Goal: Communication & Community: Answer question/provide support

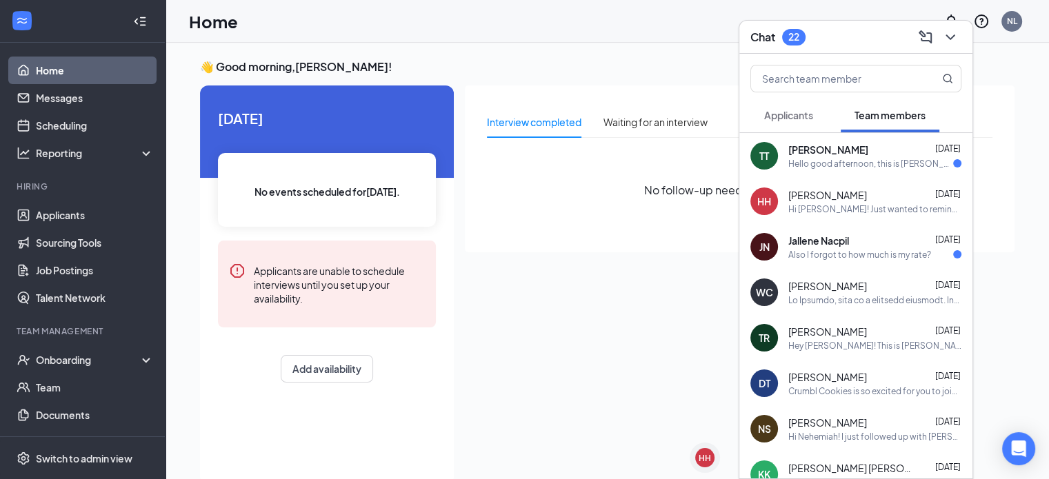
click at [842, 167] on div "Hello good afternoon, this is [PERSON_NAME]. I'm back from basic training and I…" at bounding box center [870, 164] width 165 height 12
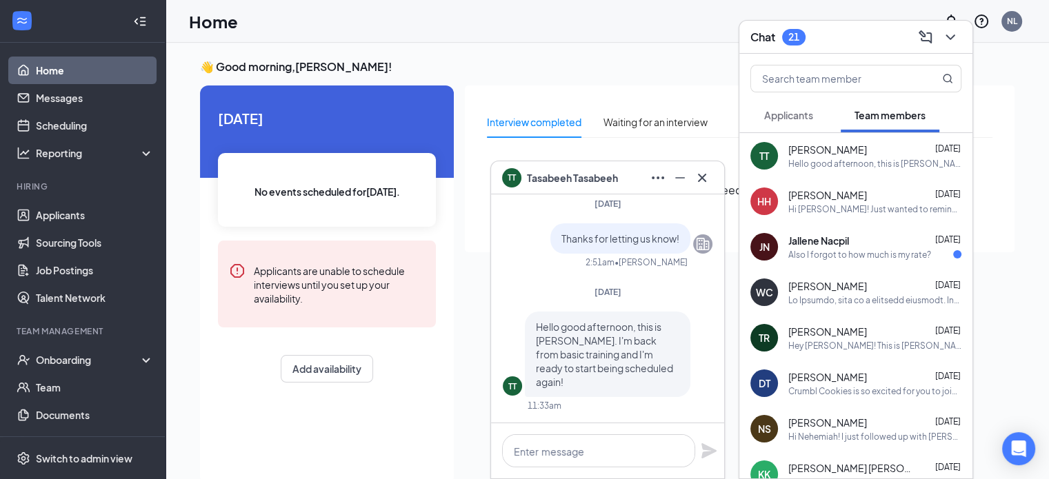
click at [900, 208] on div "Hi [PERSON_NAME]! Just wanted to remind you to fill out the availability form, …" at bounding box center [874, 209] width 173 height 12
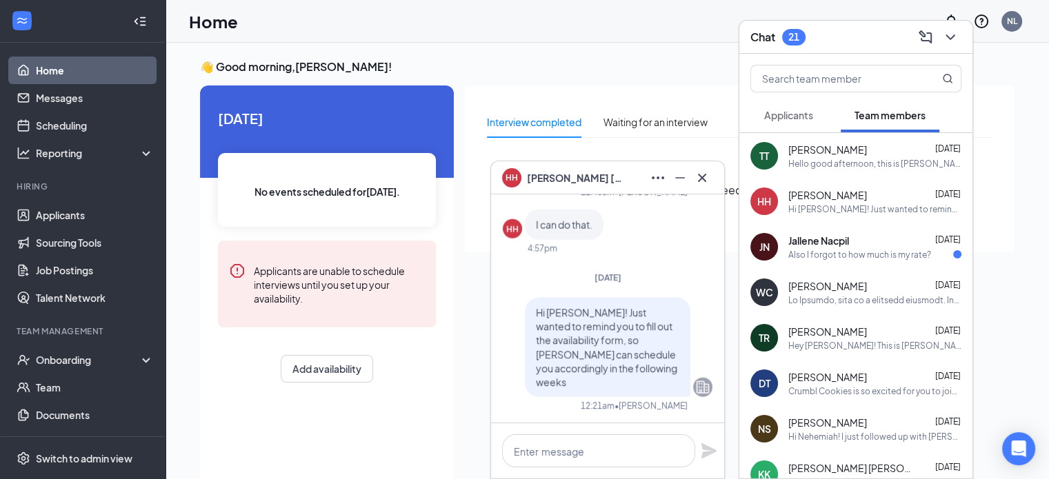
click at [866, 151] on span "[PERSON_NAME]" at bounding box center [827, 150] width 79 height 14
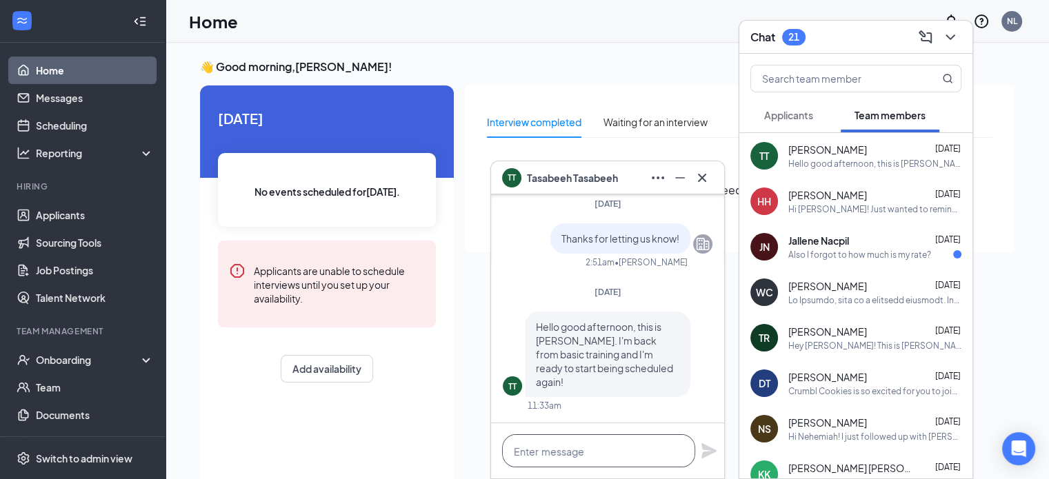
click at [615, 450] on textarea at bounding box center [598, 450] width 193 height 33
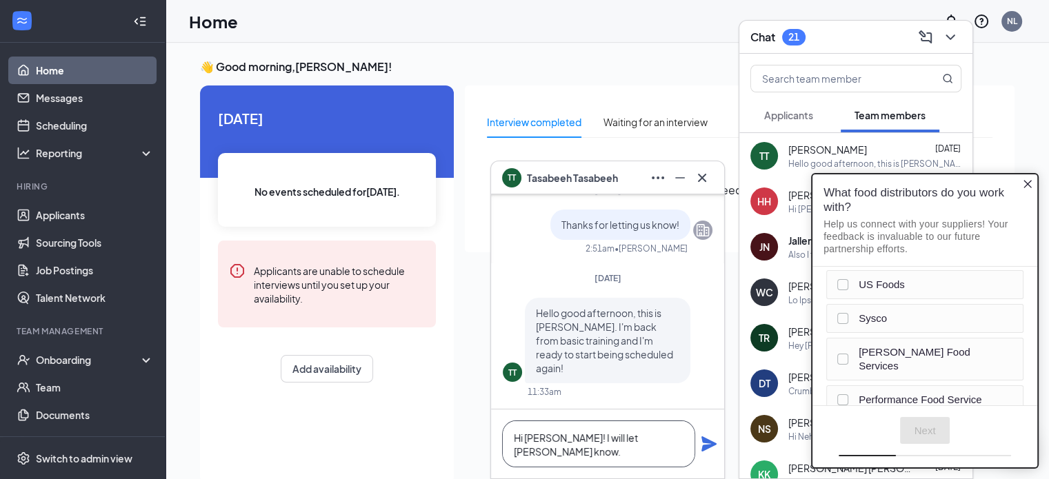
type textarea "Hi [PERSON_NAME]! I will let [PERSON_NAME] know."
click at [706, 447] on icon "Plane" at bounding box center [708, 443] width 15 height 15
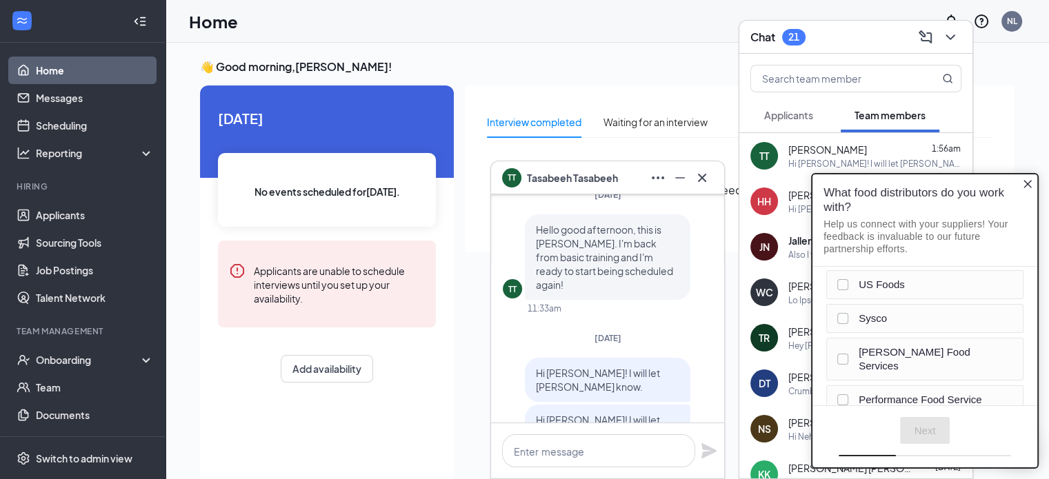
scroll to position [-138, 0]
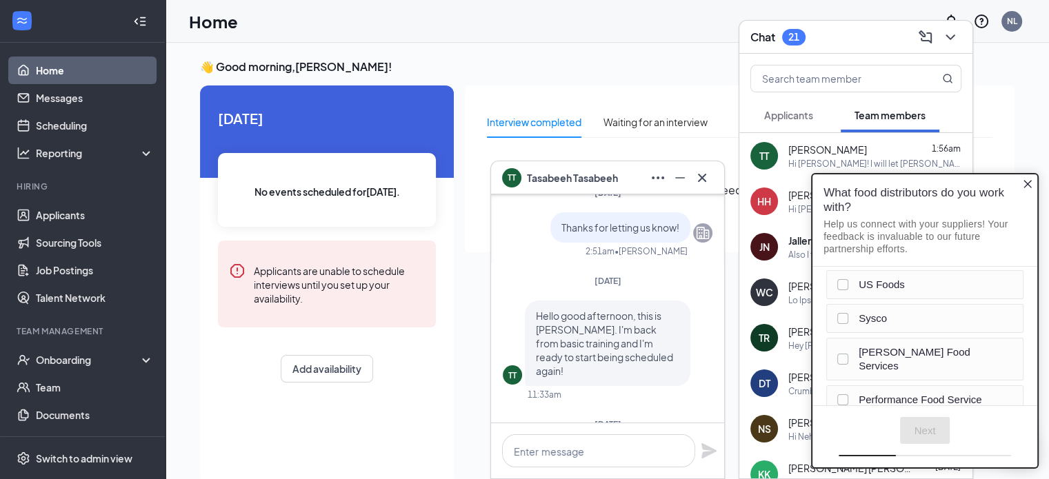
click at [1027, 183] on icon "Close button" at bounding box center [1027, 184] width 8 height 8
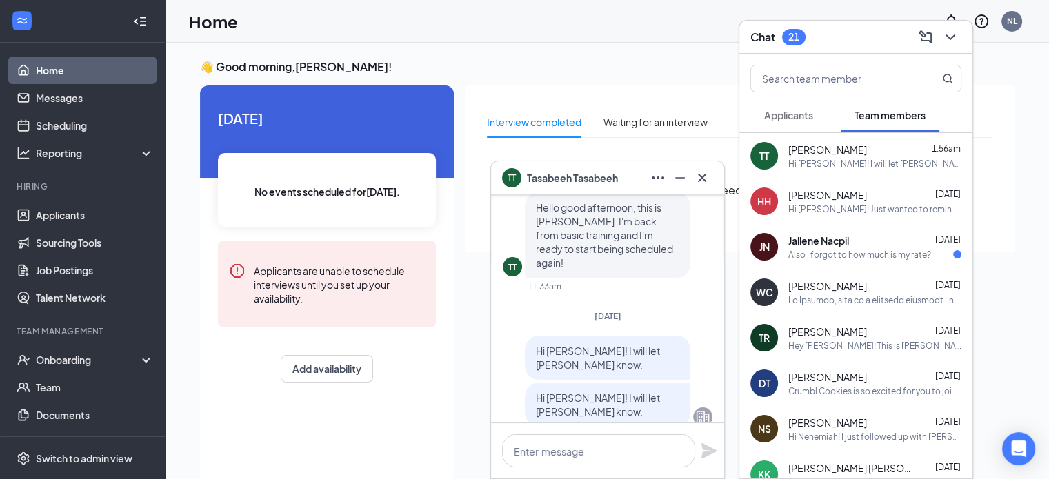
scroll to position [0, 0]
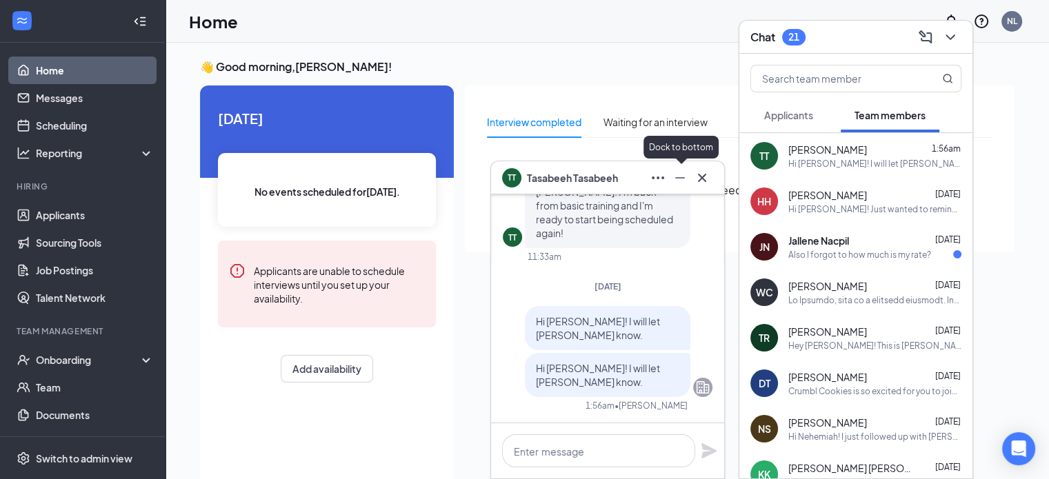
click at [687, 181] on icon "Minimize" at bounding box center [679, 178] width 17 height 17
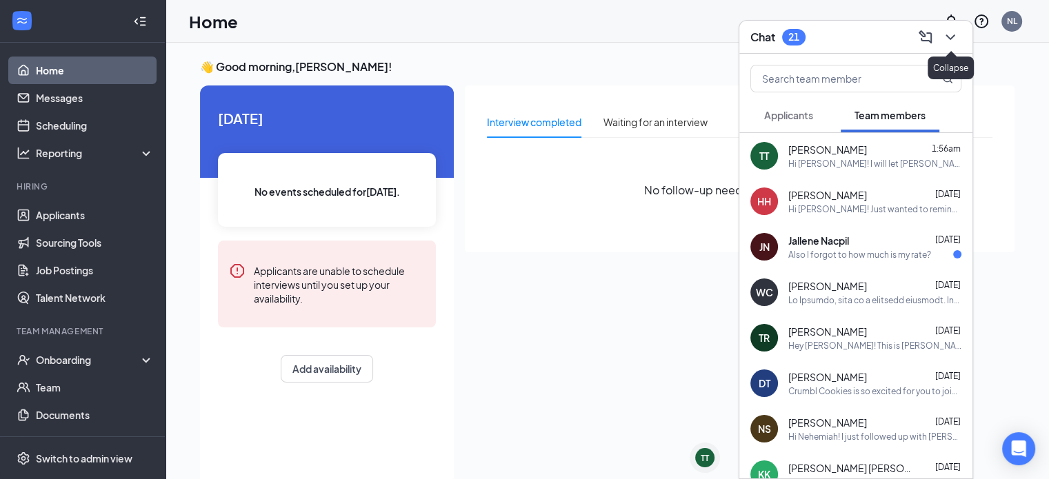
click at [960, 42] on div at bounding box center [948, 37] width 25 height 22
click at [957, 41] on icon "ChevronDown" at bounding box center [950, 37] width 17 height 17
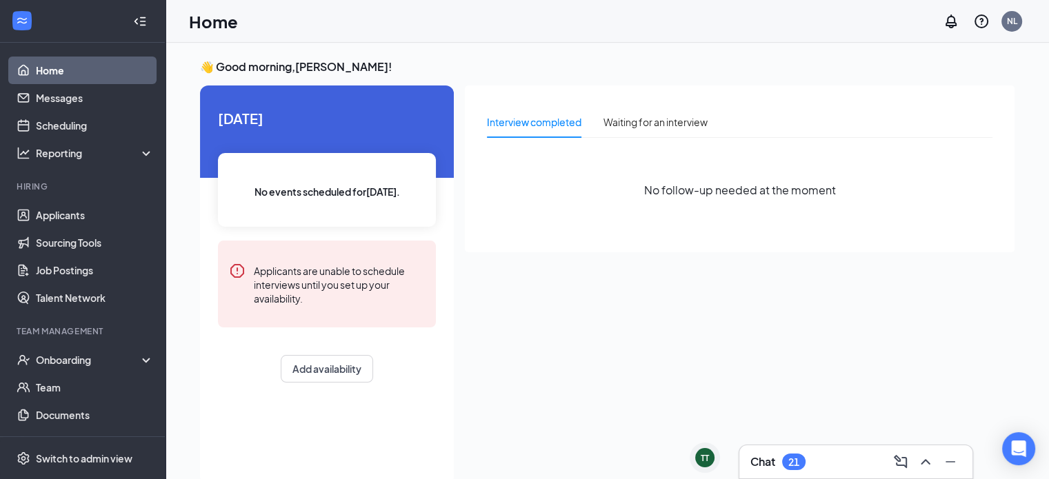
click at [73, 68] on link "Home" at bounding box center [95, 71] width 118 height 28
click at [72, 217] on link "Applicants" at bounding box center [95, 215] width 118 height 28
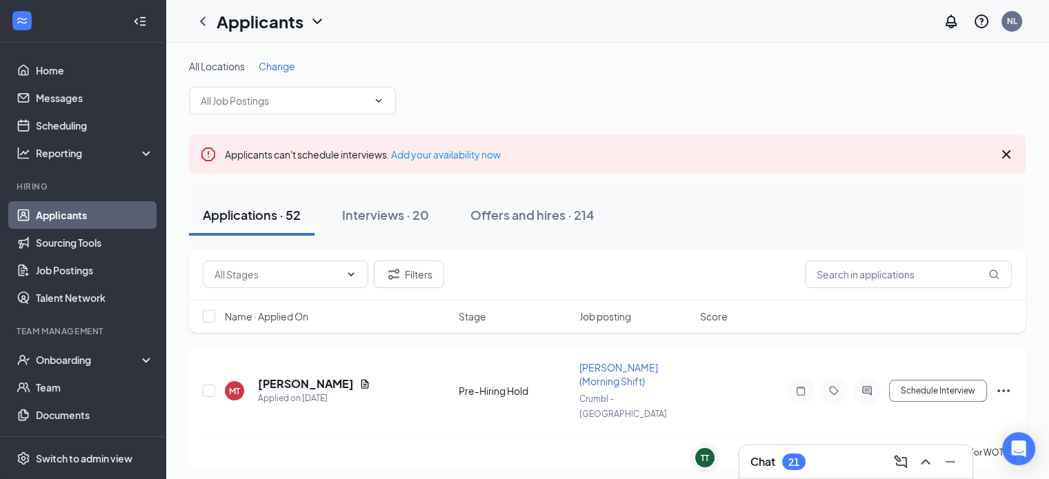
click at [270, 67] on span "Change" at bounding box center [277, 66] width 37 height 12
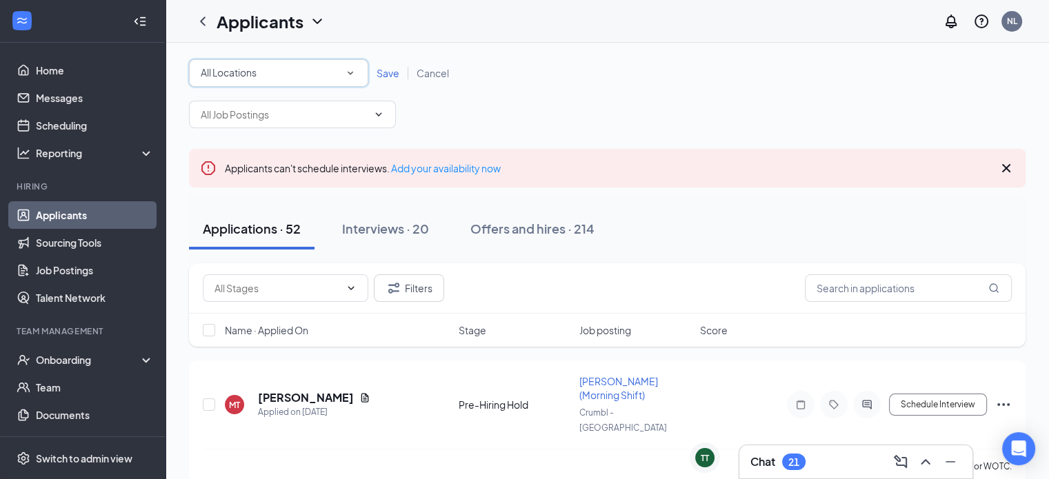
click at [273, 73] on div "All Locations" at bounding box center [279, 73] width 156 height 17
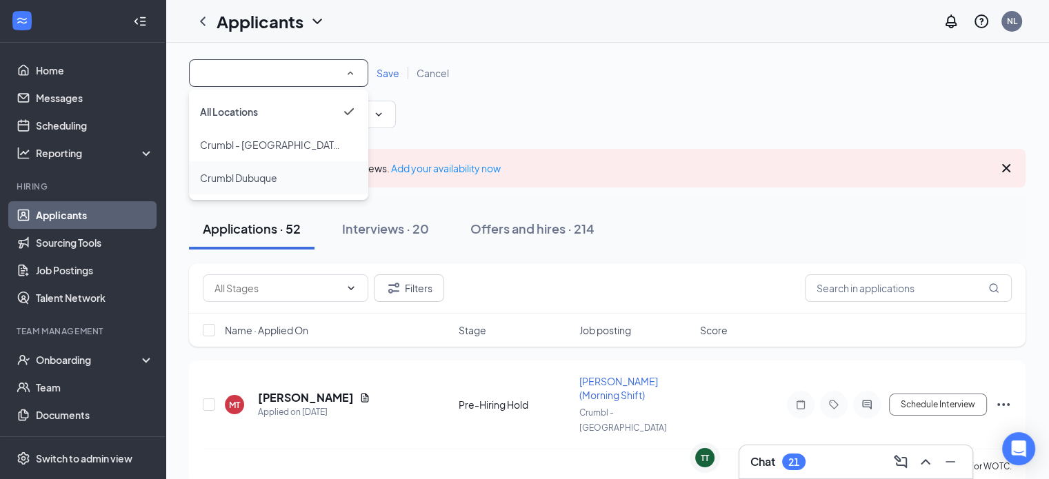
click at [270, 188] on li "Crumbl Dubuque" at bounding box center [278, 177] width 179 height 33
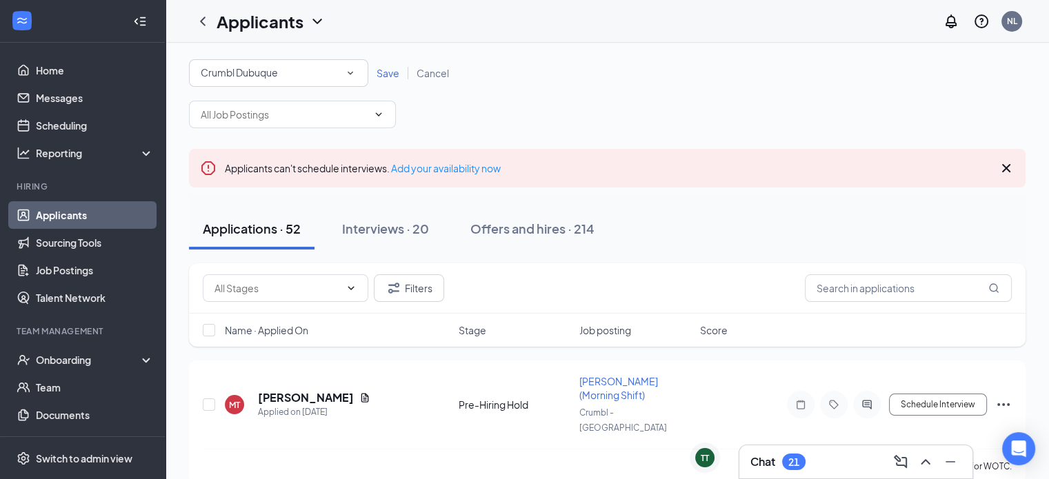
click at [396, 68] on span "Save" at bounding box center [387, 73] width 23 height 12
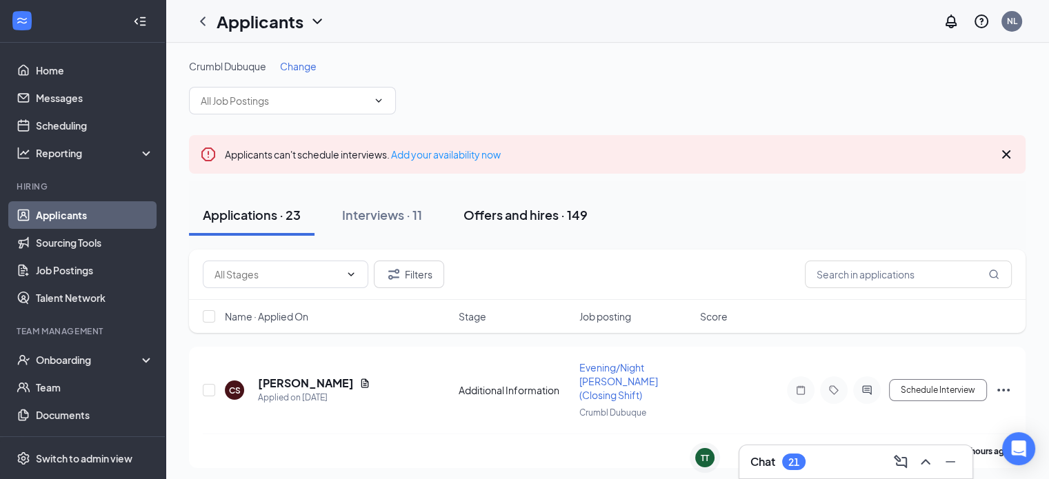
click at [570, 219] on div "Offers and hires · 149" at bounding box center [525, 214] width 124 height 17
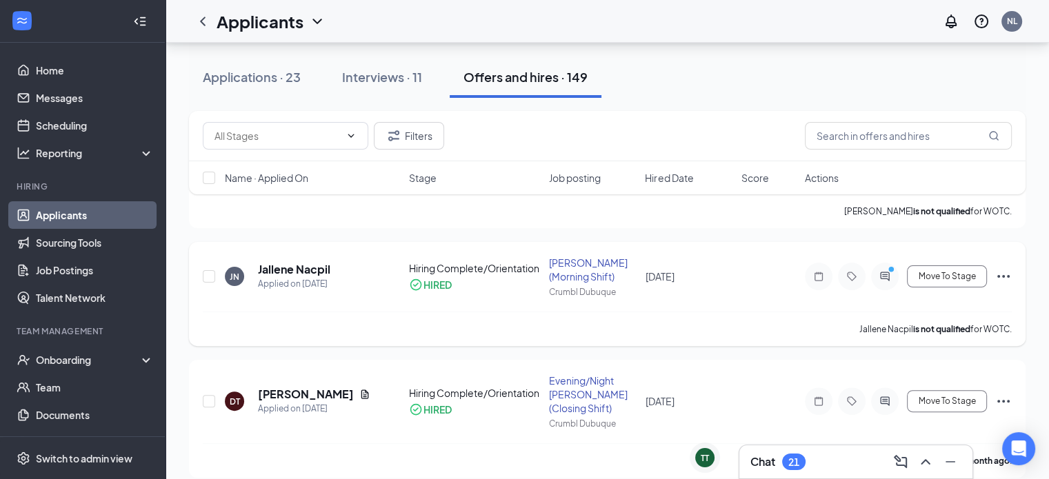
scroll to position [414, 0]
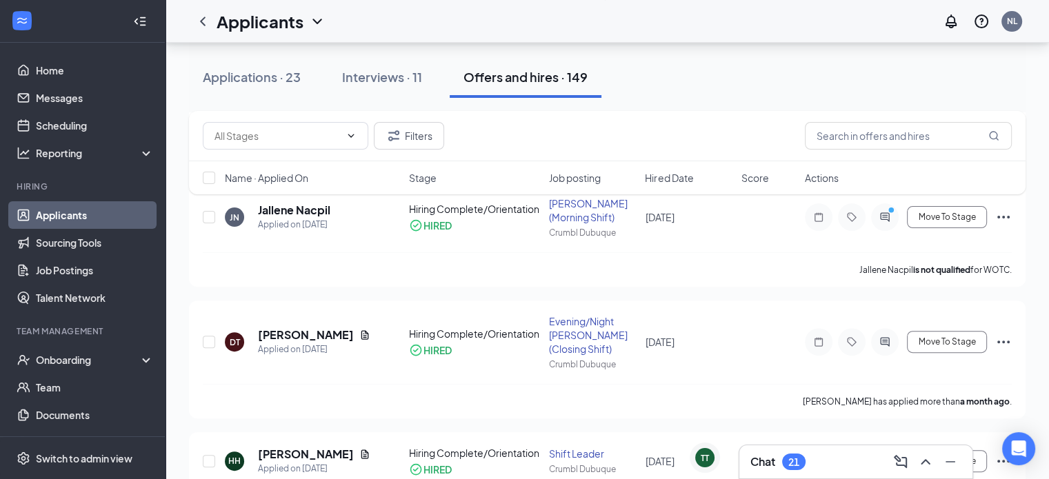
click at [840, 467] on div "Chat 21" at bounding box center [855, 462] width 211 height 22
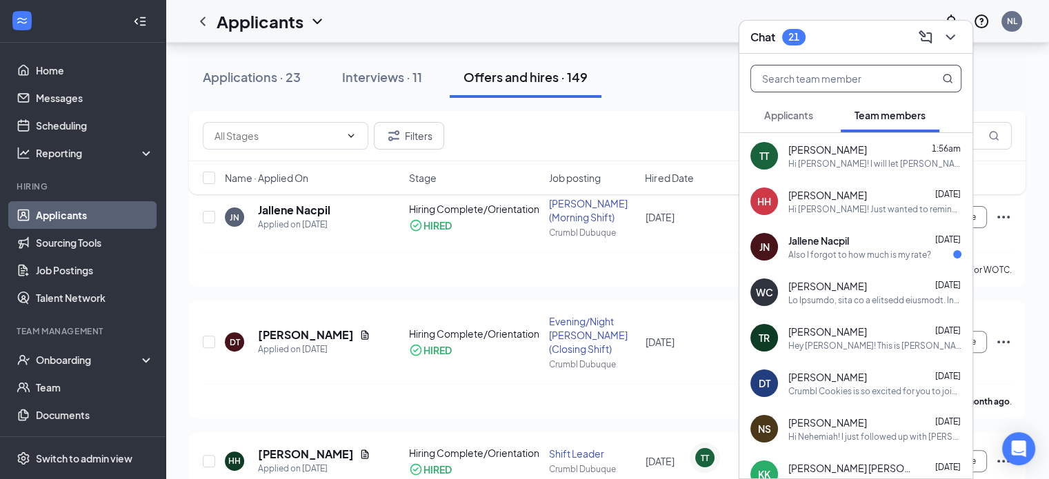
click at [865, 81] on input "text" at bounding box center [832, 78] width 163 height 26
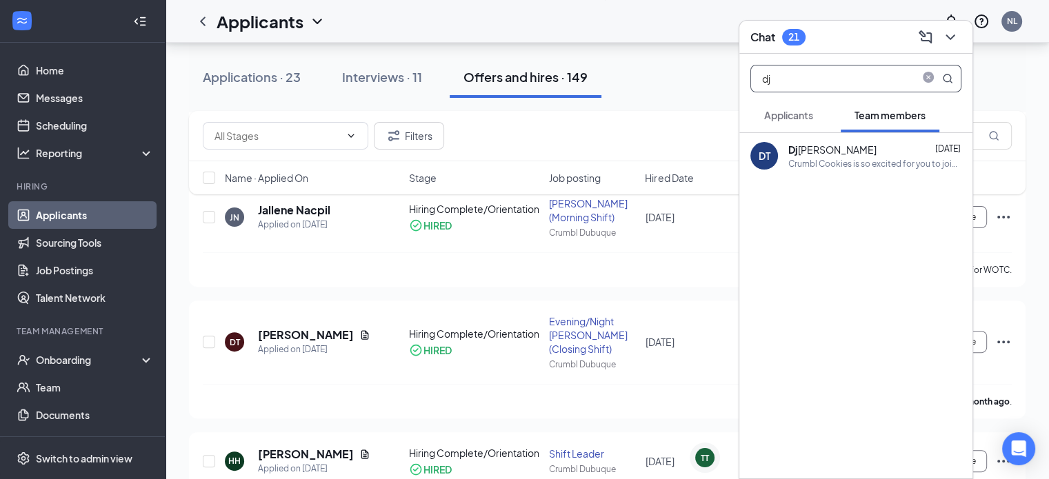
type input "dj"
click at [951, 37] on icon "ChevronDown" at bounding box center [949, 37] width 9 height 6
